Goal: Obtain resource: Download file/media

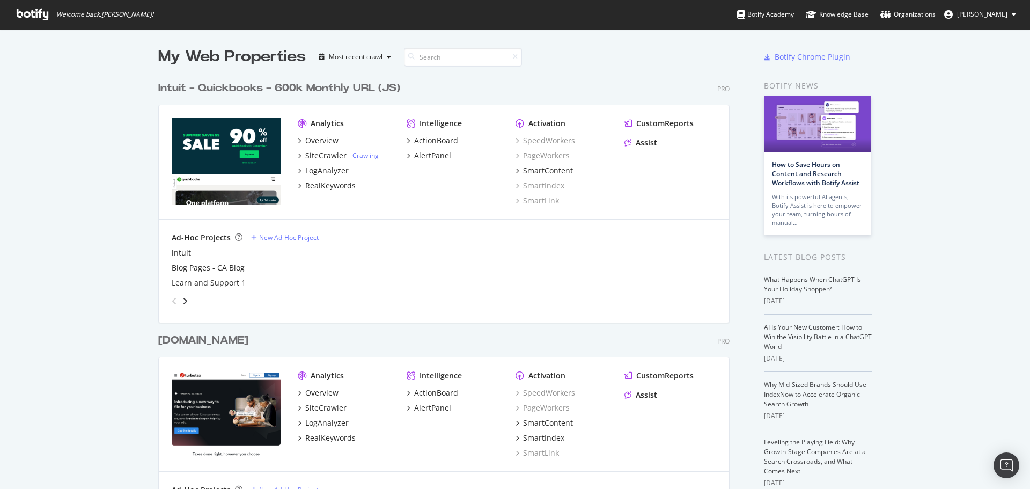
scroll to position [481, 1014]
click at [638, 141] on div "Assist" at bounding box center [646, 142] width 21 height 11
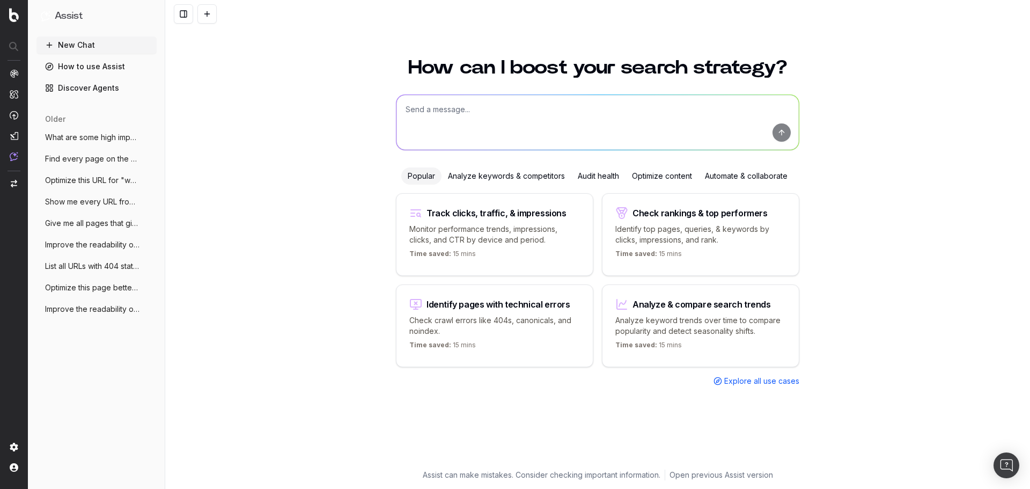
click at [514, 178] on div "Analyze keywords & competitors" at bounding box center [507, 175] width 130 height 17
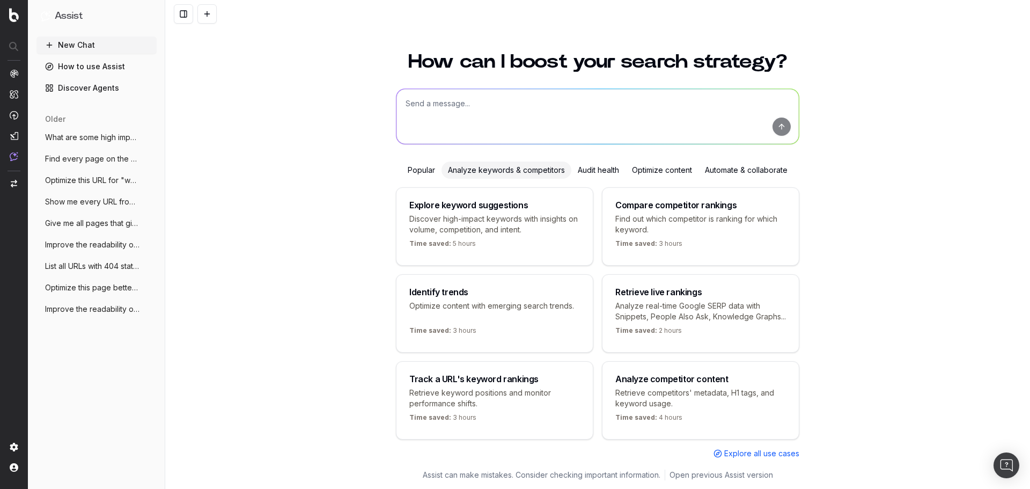
scroll to position [30, 0]
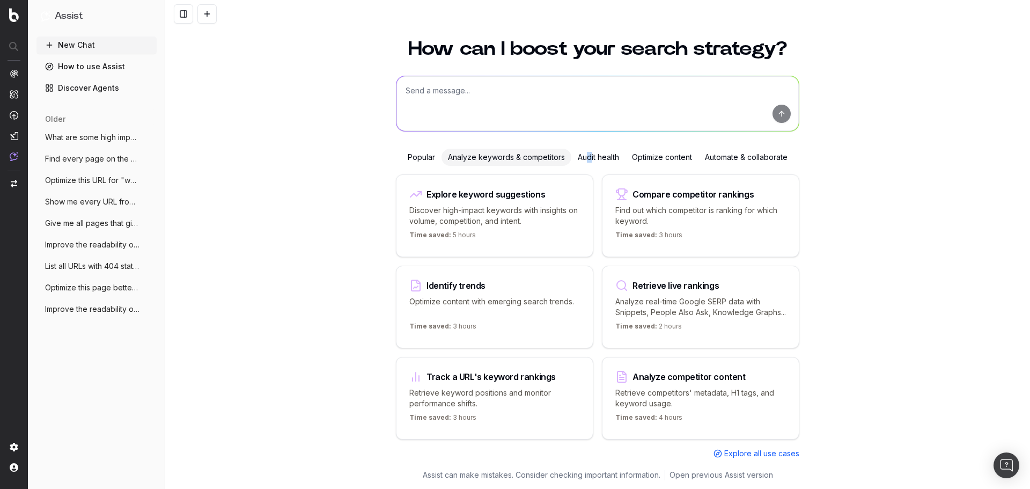
click at [585, 151] on div "Audit health" at bounding box center [599, 157] width 54 height 17
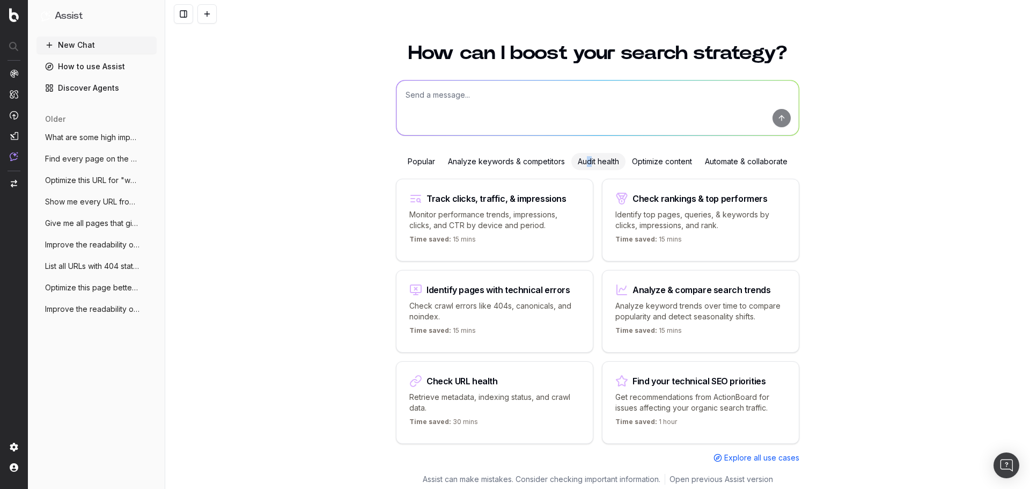
scroll to position [19, 0]
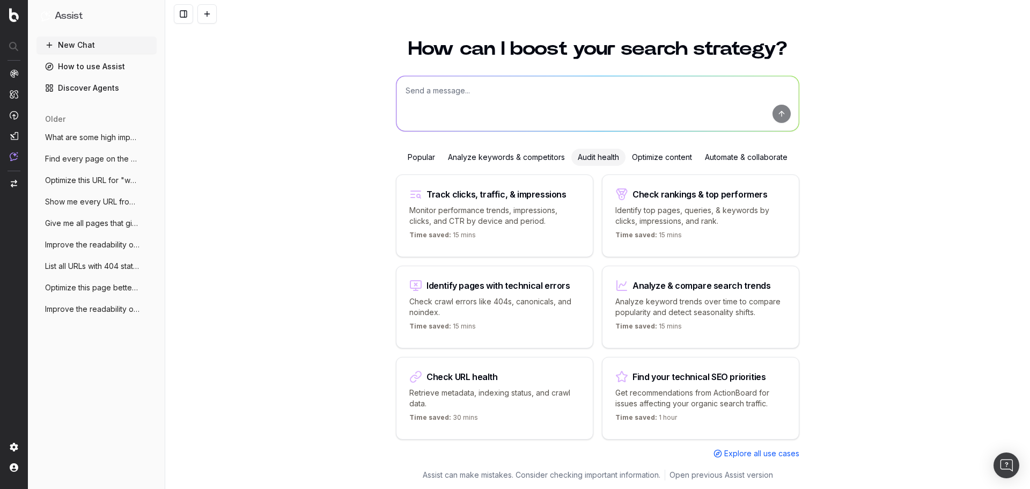
click at [746, 154] on div "Automate & collaborate" at bounding box center [747, 157] width 96 height 17
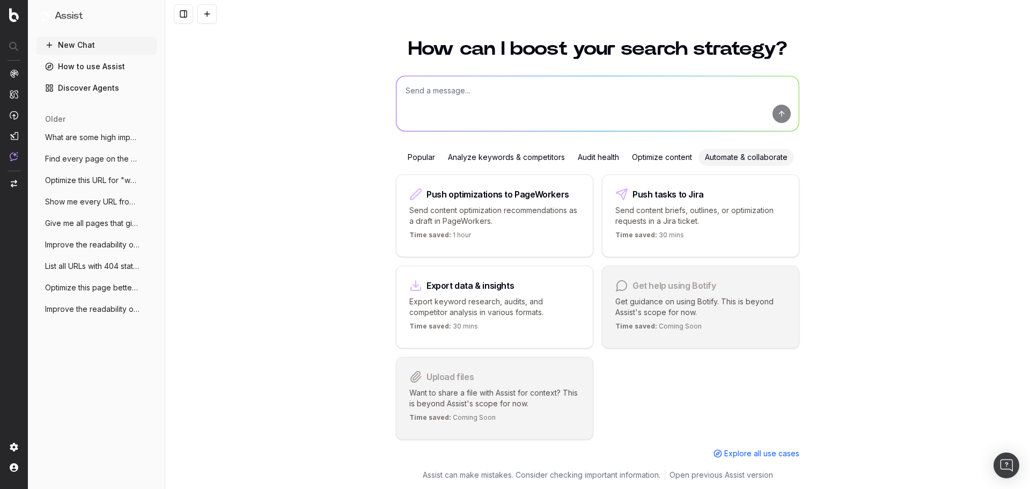
click at [103, 135] on span "What are some high impact low effort thi" at bounding box center [92, 137] width 94 height 11
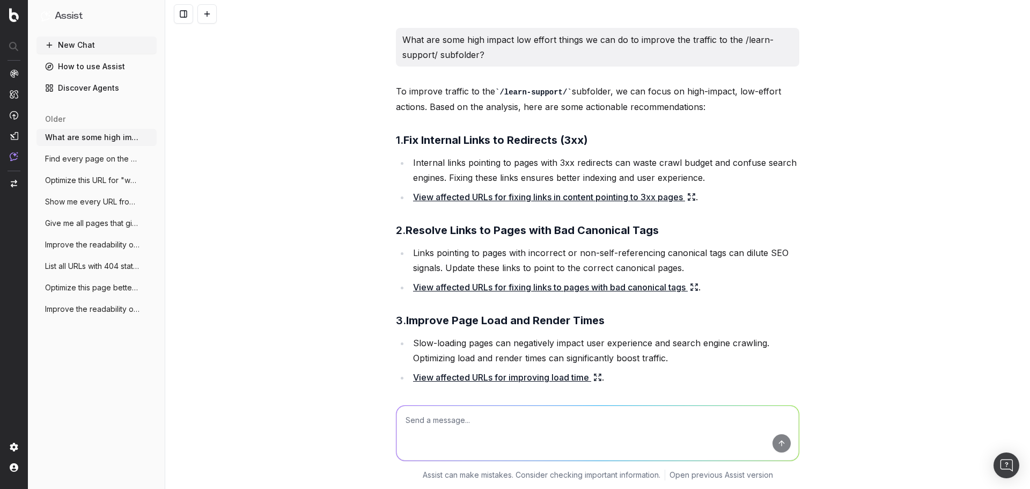
click at [79, 157] on span "Find every page on the site that has <sc" at bounding box center [92, 158] width 94 height 11
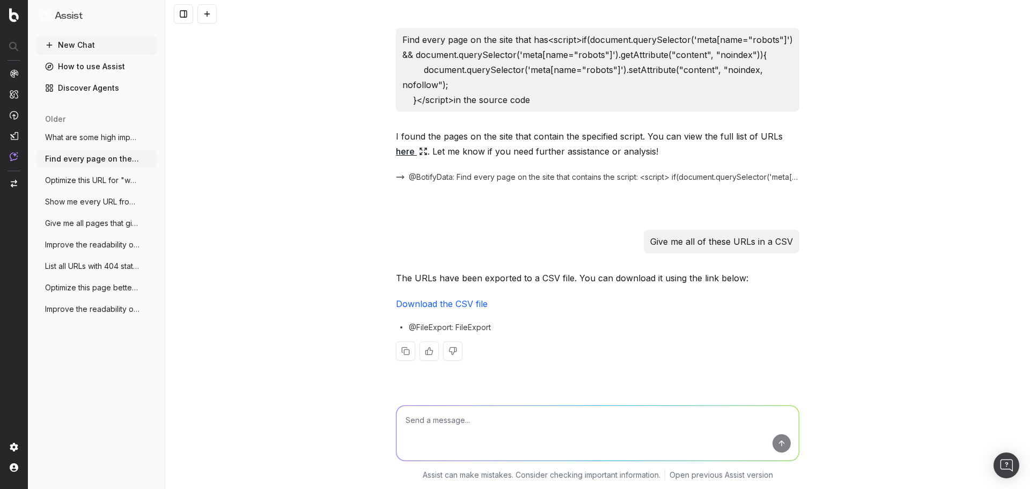
click at [99, 180] on span "Optimize this URL for "what is bookkeepi" at bounding box center [92, 180] width 94 height 11
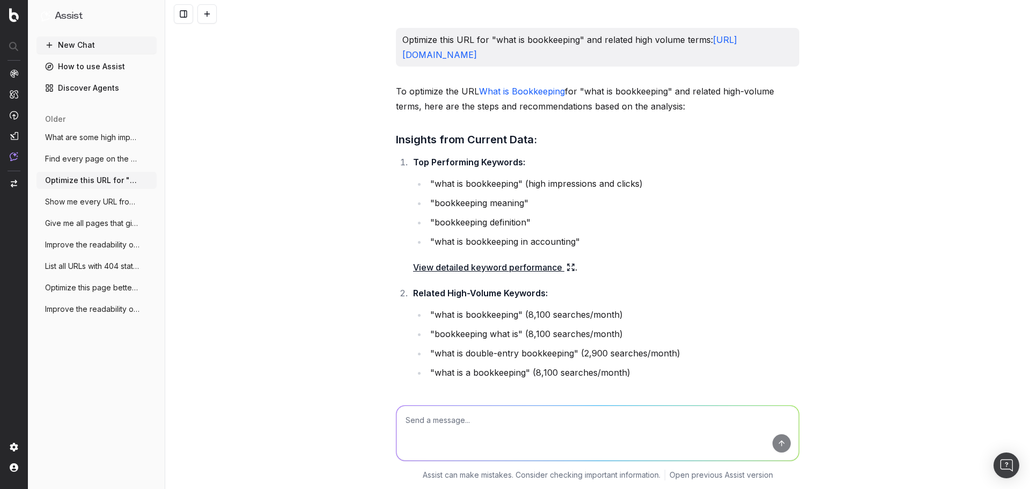
click at [100, 201] on span "Show me every URL from the /learn-suppor" at bounding box center [92, 201] width 94 height 11
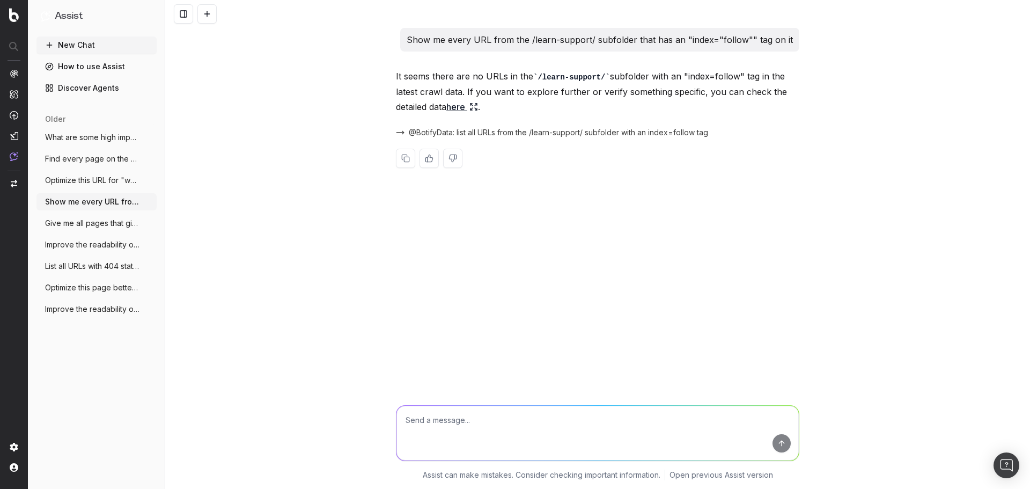
click at [97, 223] on span "Give me all pages that give 404 status c" at bounding box center [92, 223] width 94 height 11
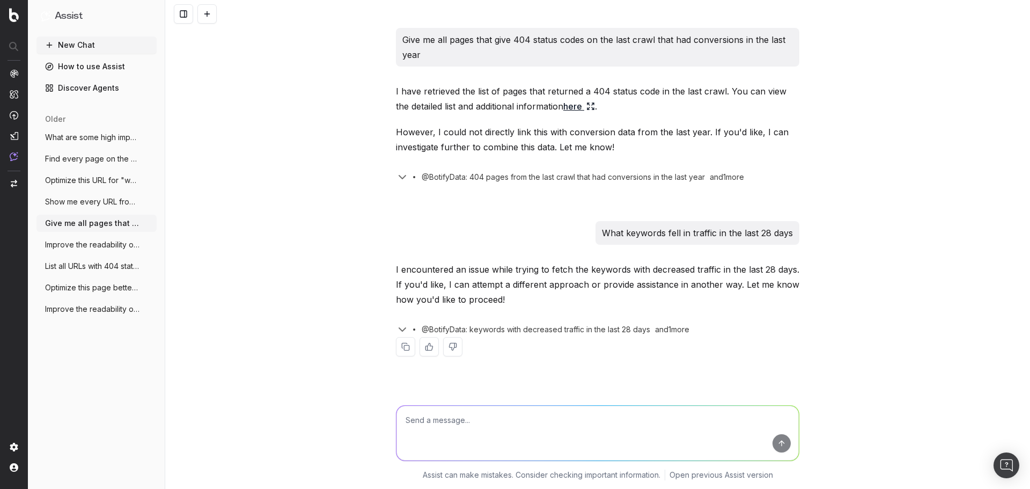
click at [91, 245] on span "Improve the readability of [URL]" at bounding box center [92, 244] width 94 height 11
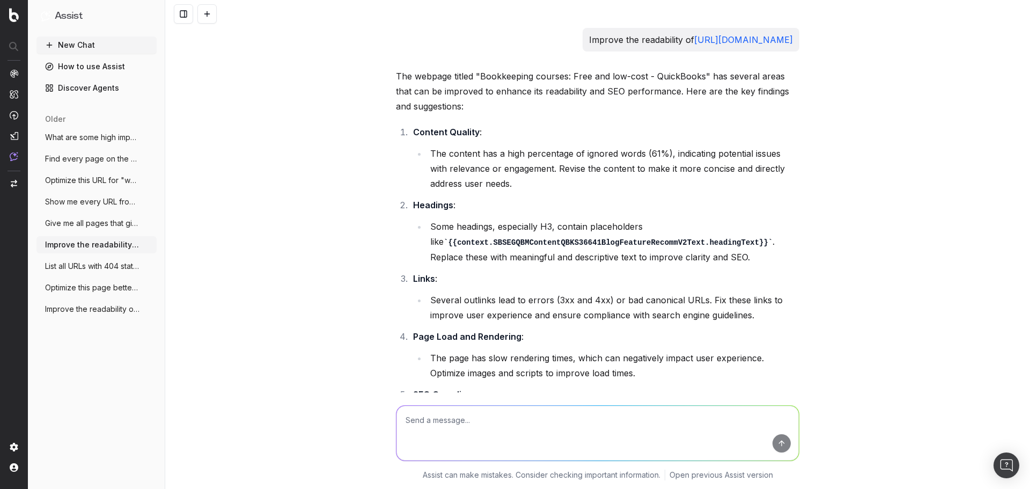
click at [89, 266] on span "List all URLs with 404 status code from" at bounding box center [92, 266] width 94 height 11
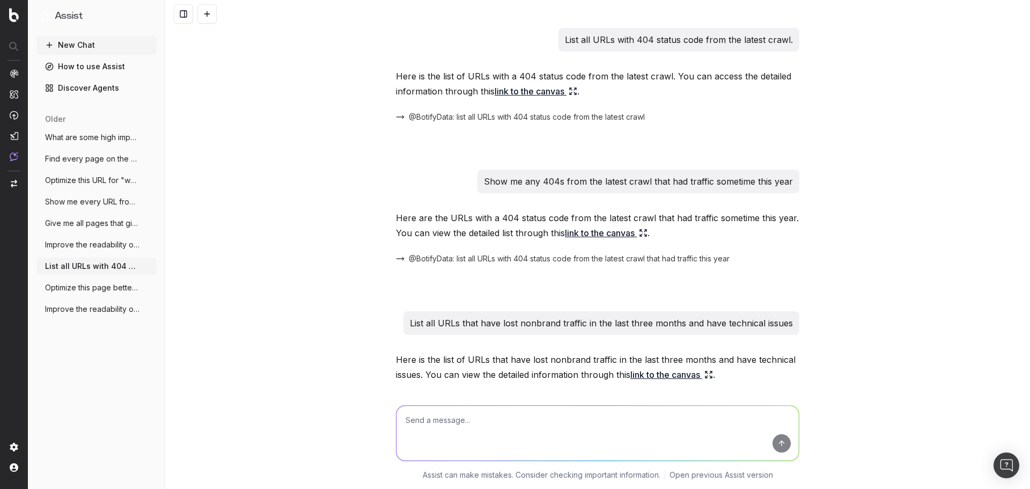
click at [89, 288] on span "Optimize this page better for the keywor" at bounding box center [92, 287] width 94 height 11
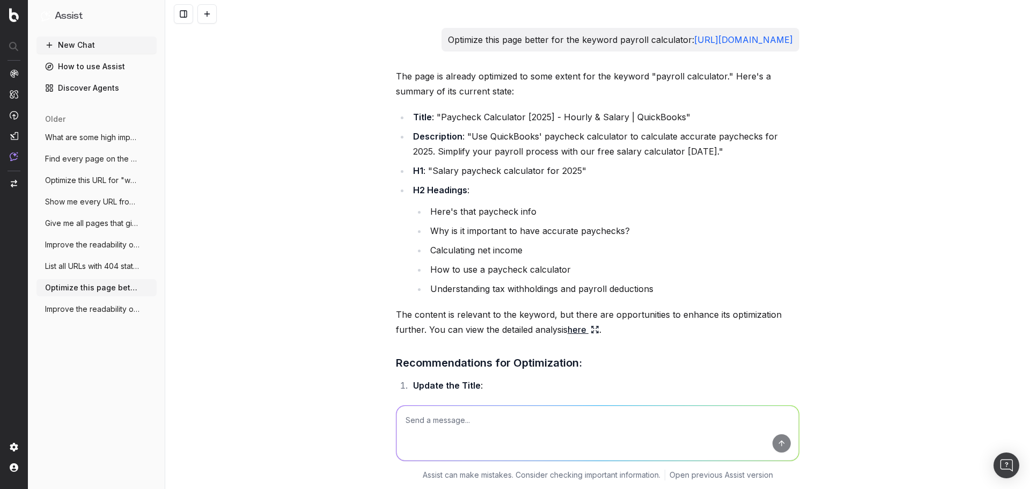
click at [80, 305] on span "Improve the readability of [URL]" at bounding box center [92, 309] width 94 height 11
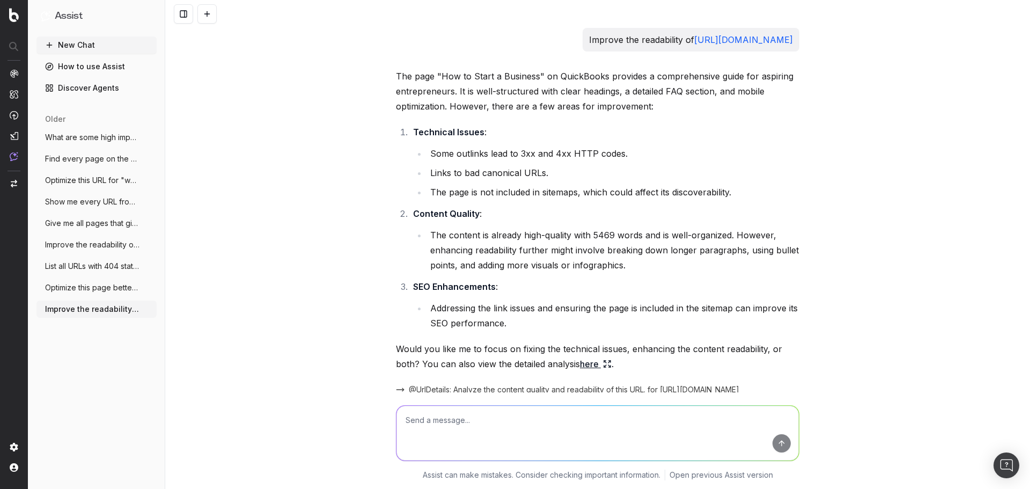
click at [96, 222] on span "Give me all pages that give 404 status c" at bounding box center [92, 223] width 94 height 11
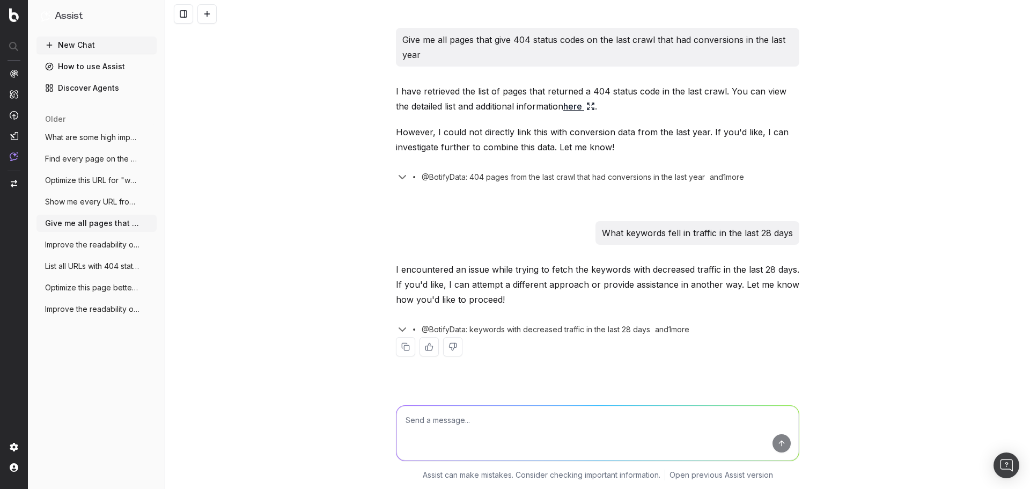
click at [89, 41] on button "New Chat" at bounding box center [96, 44] width 120 height 17
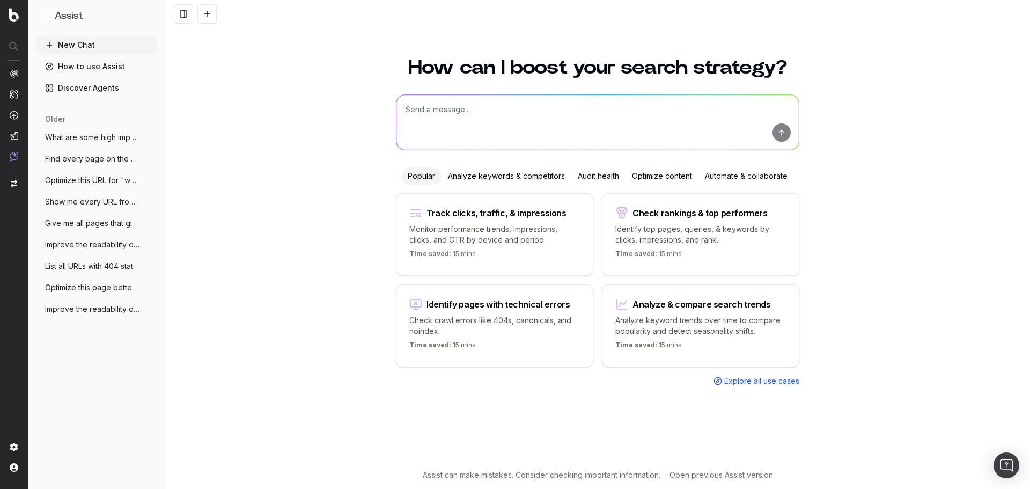
click at [471, 112] on textarea at bounding box center [598, 122] width 402 height 55
type textarea "Find pages on the site that have recently seen a dramatic decrease in click thr…"
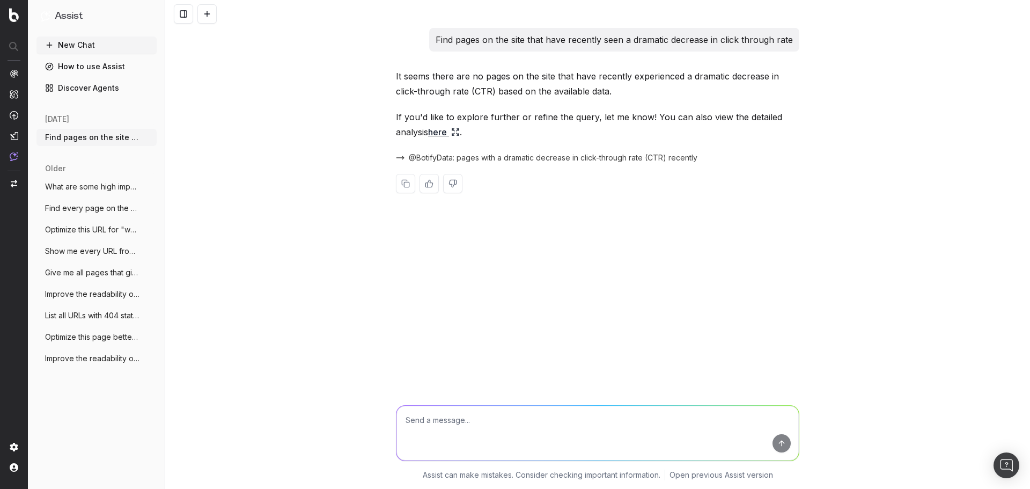
click at [463, 423] on textarea at bounding box center [598, 433] width 402 height 55
type textarea "Find pages on the site that have decreased 1% or more in click through rate in …"
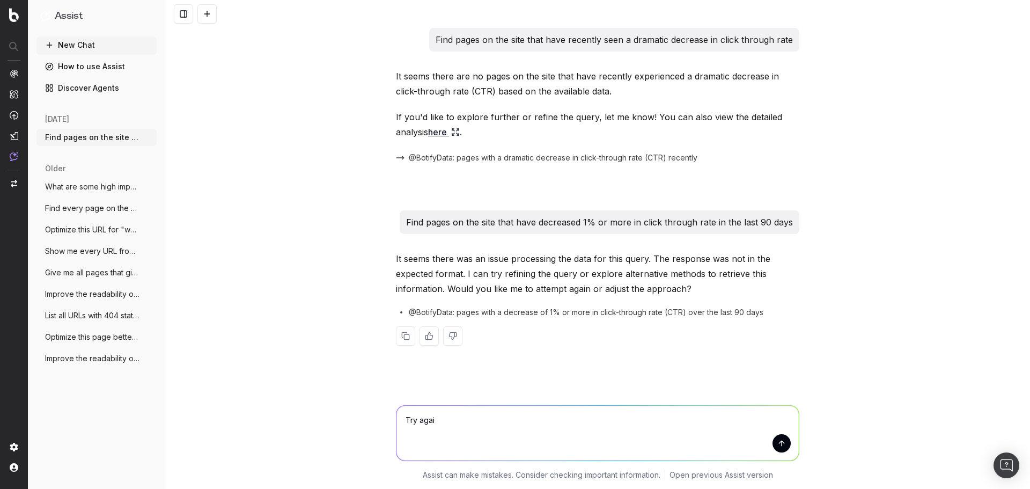
type textarea "Try again"
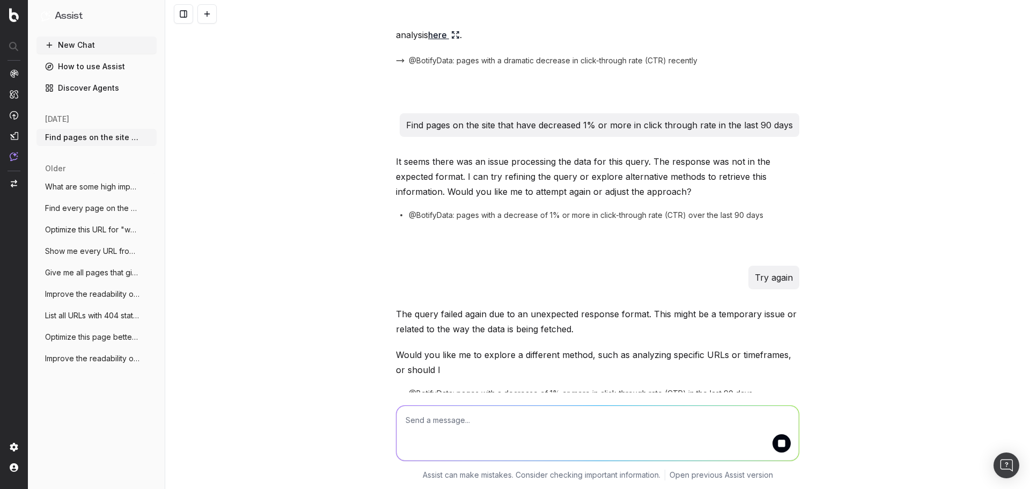
scroll to position [149, 0]
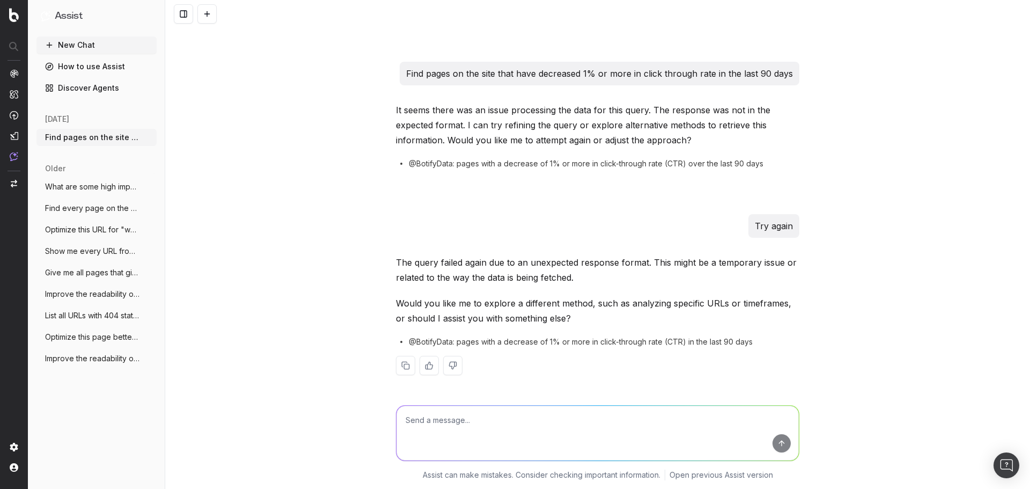
click at [88, 251] on span "Show me every URL from the /learn-suppor" at bounding box center [92, 251] width 94 height 11
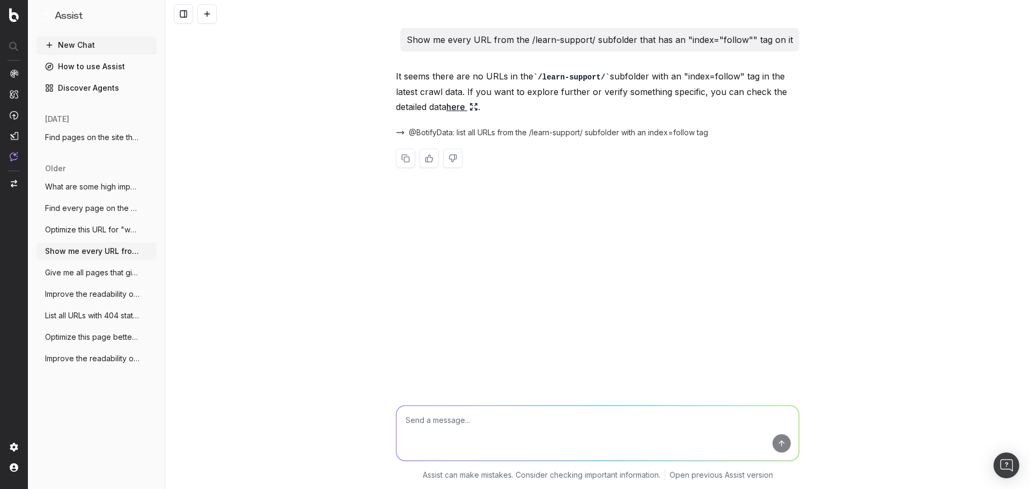
click at [97, 187] on span "What are some high impact low effort thi" at bounding box center [92, 186] width 94 height 11
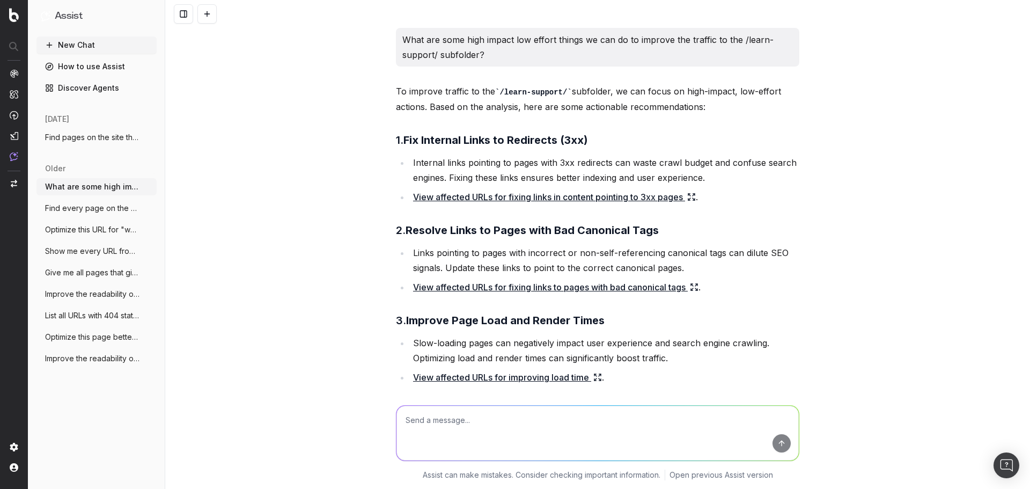
scroll to position [570, 0]
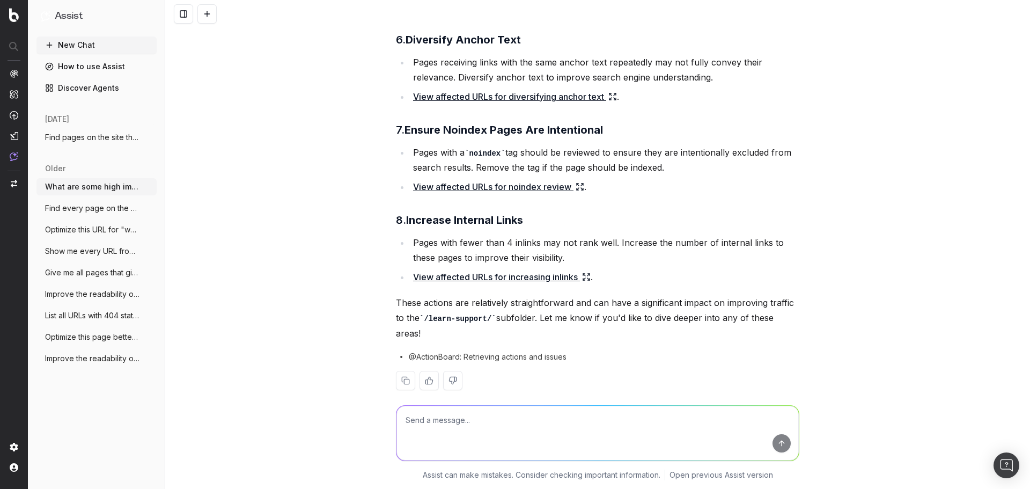
click at [94, 212] on span "Find every page on the site that has <sc" at bounding box center [92, 208] width 94 height 11
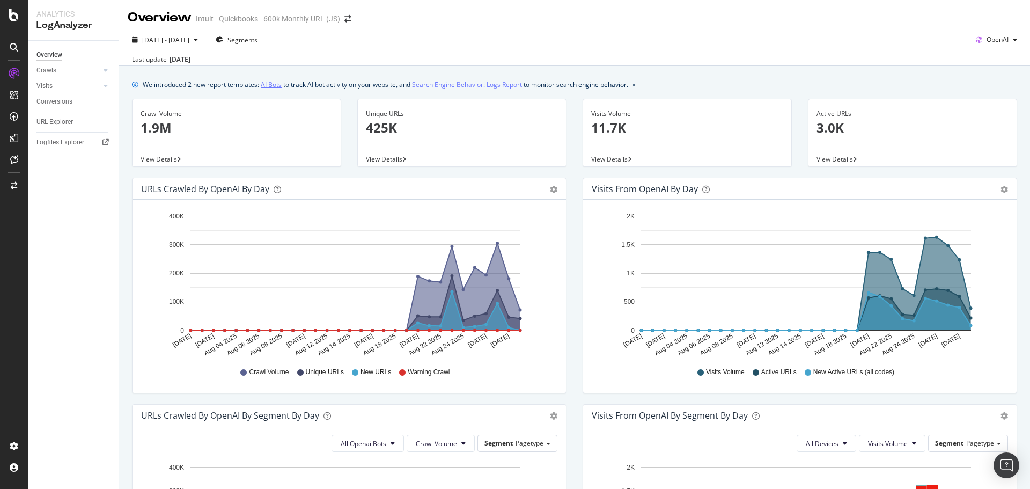
click at [277, 88] on link "AI Bots" at bounding box center [271, 84] width 21 height 11
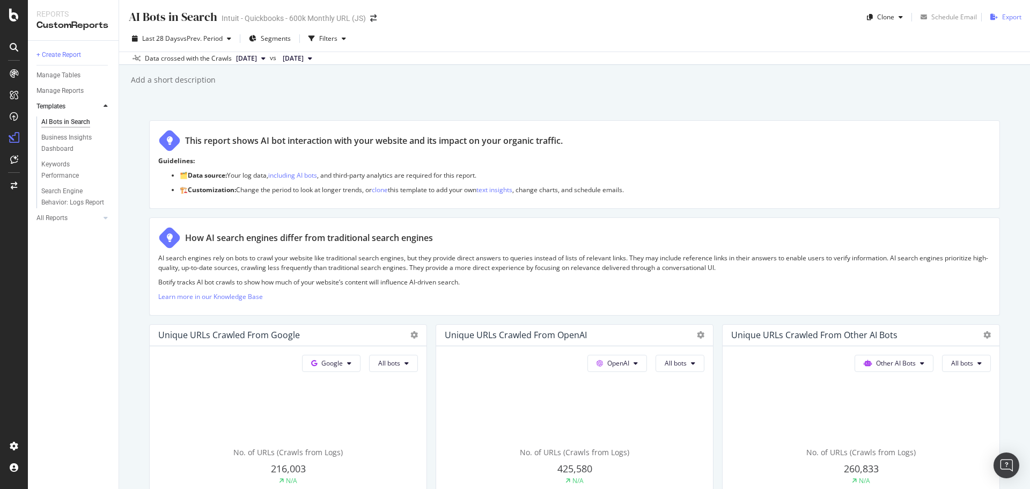
click at [1002, 16] on div "Export" at bounding box center [1011, 16] width 19 height 9
